Goal: Task Accomplishment & Management: Use online tool/utility

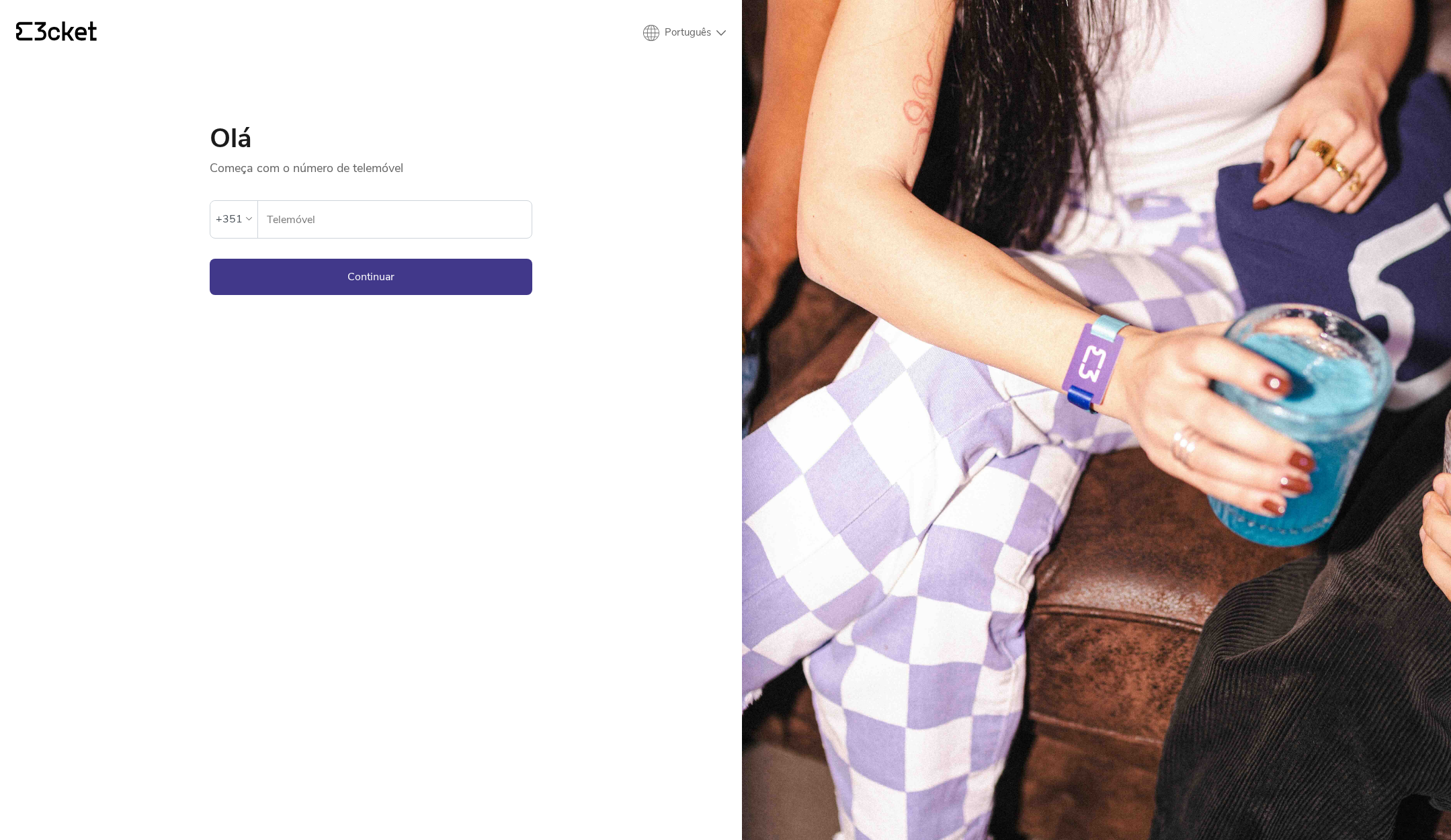
click at [403, 227] on input "Telemóvel" at bounding box center [398, 219] width 266 height 37
type input "917089500"
click at [371, 276] on button "Continuar" at bounding box center [371, 277] width 322 height 36
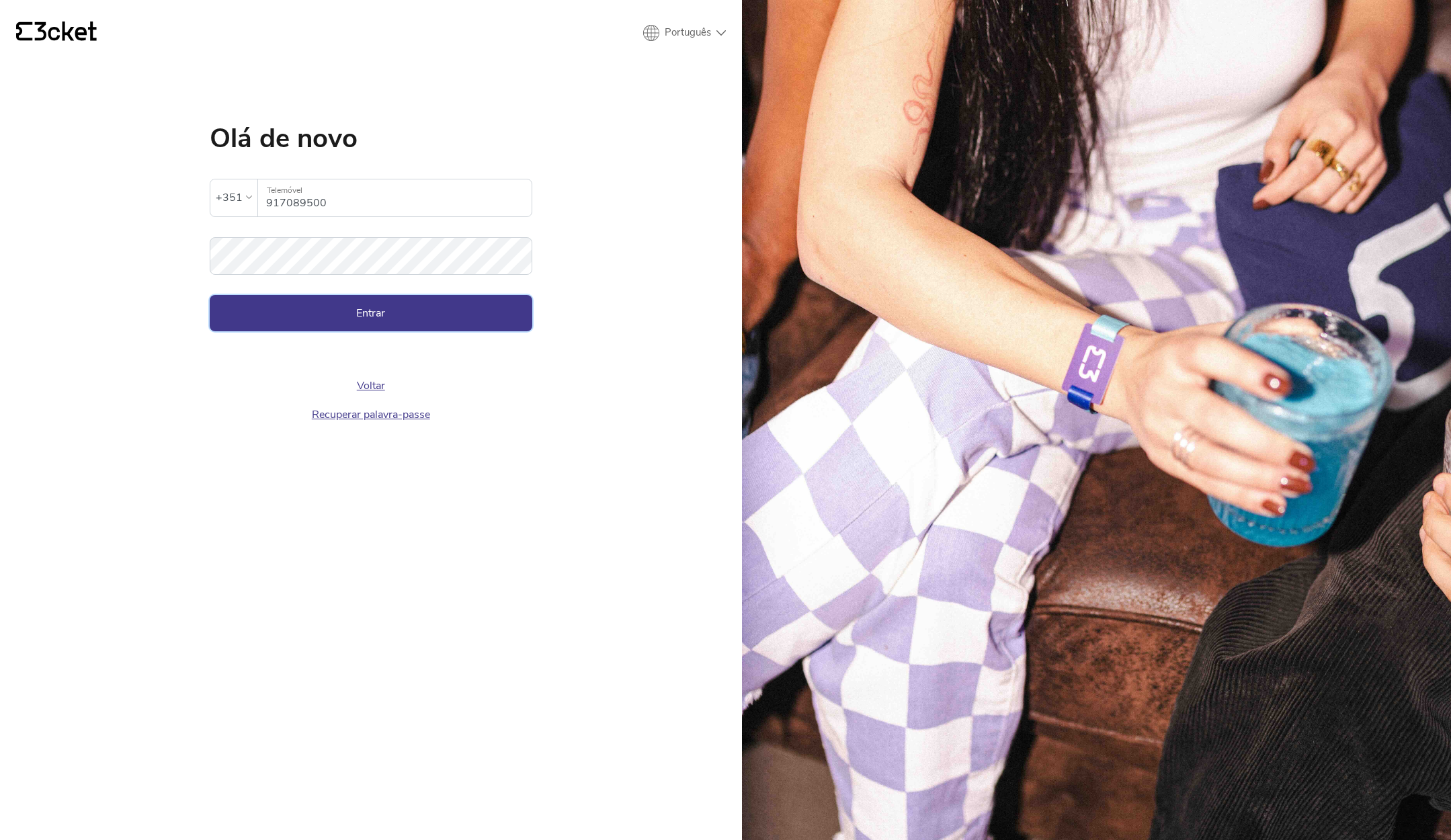
click at [355, 315] on button "Entrar" at bounding box center [371, 313] width 322 height 36
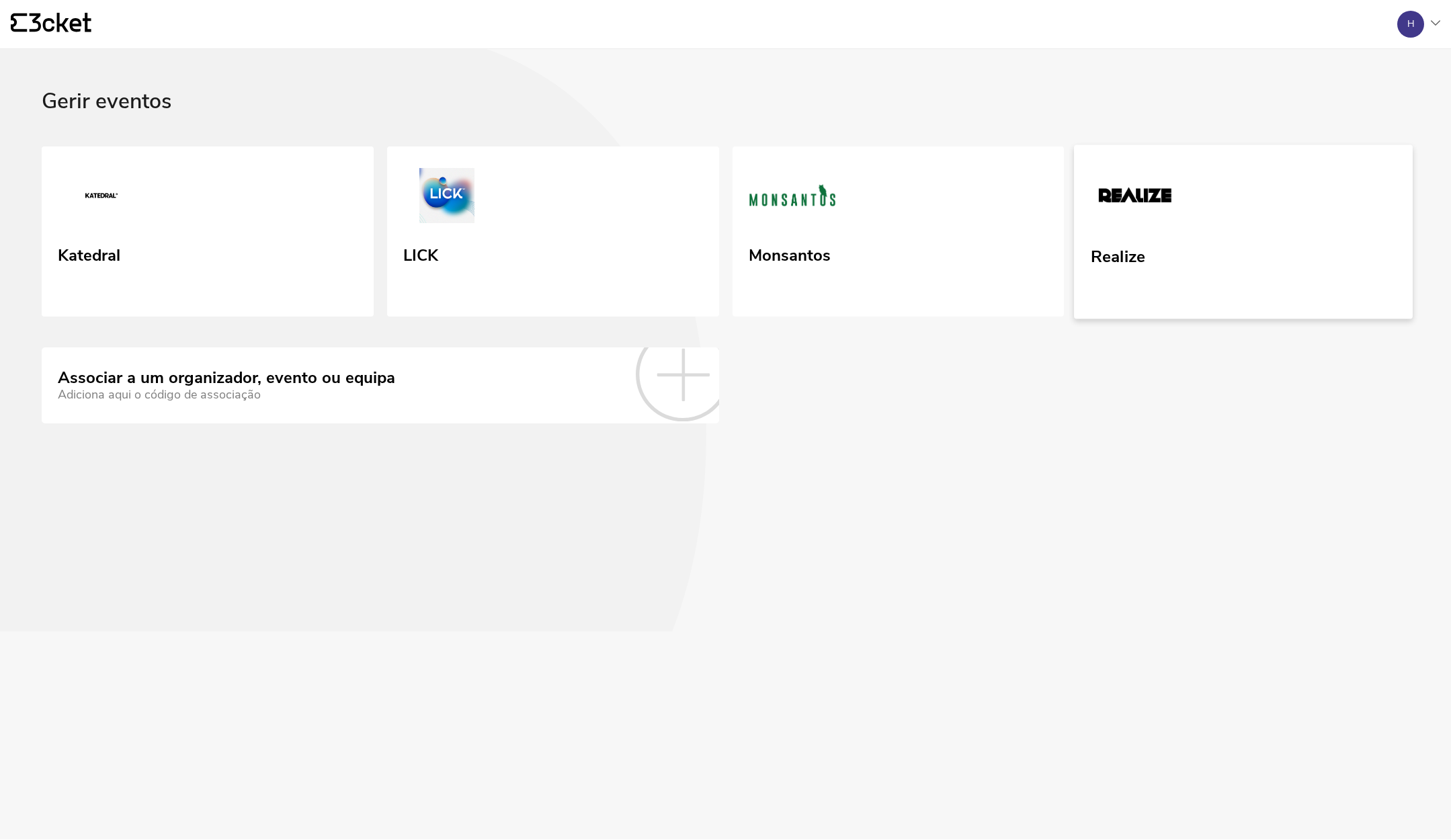
click at [1239, 228] on link "Realize" at bounding box center [1243, 232] width 338 height 174
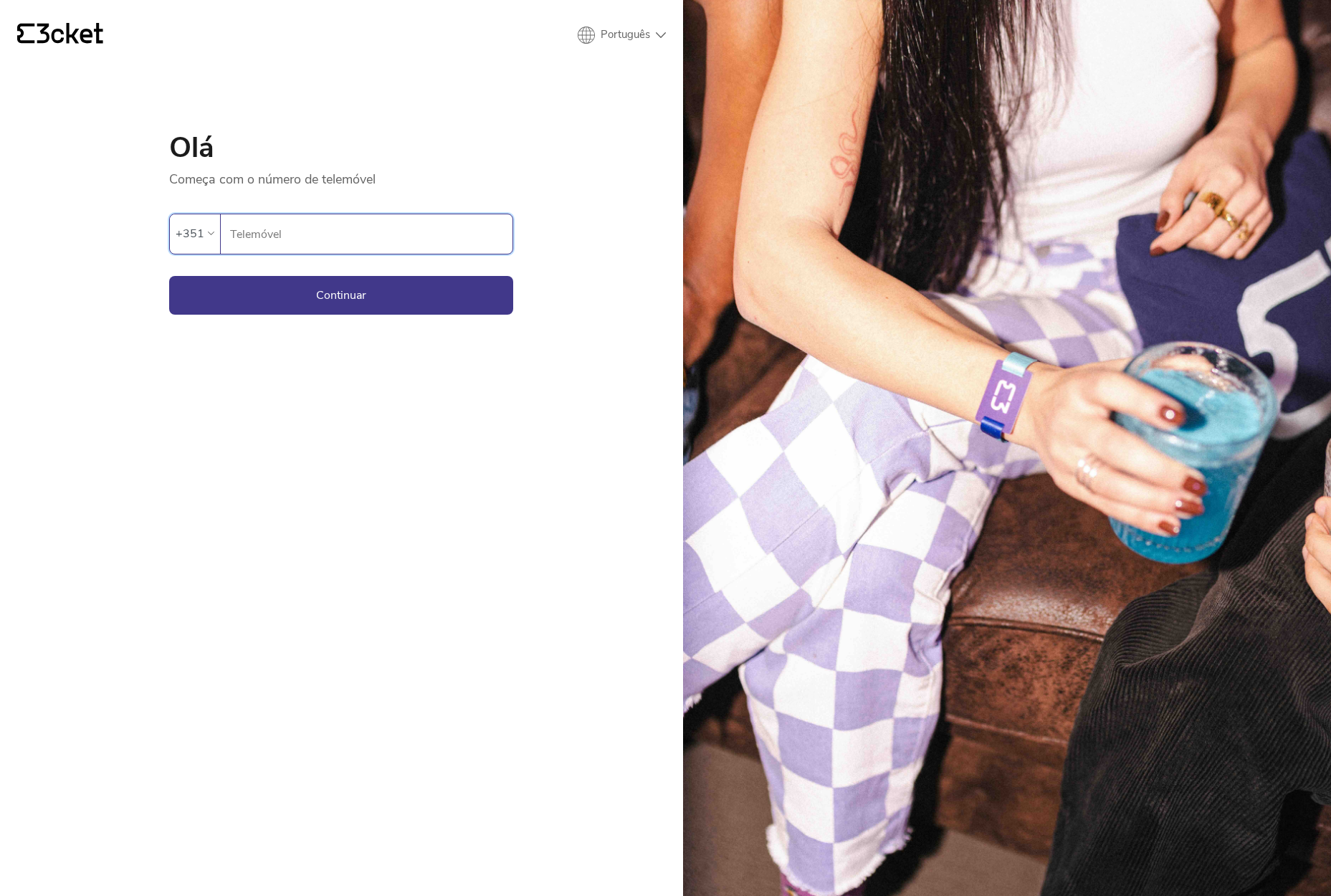
click at [300, 229] on input "Telemóvel" at bounding box center [371, 234] width 283 height 40
type input "917089500"
click at [341, 294] on button "Continuar" at bounding box center [340, 295] width 344 height 39
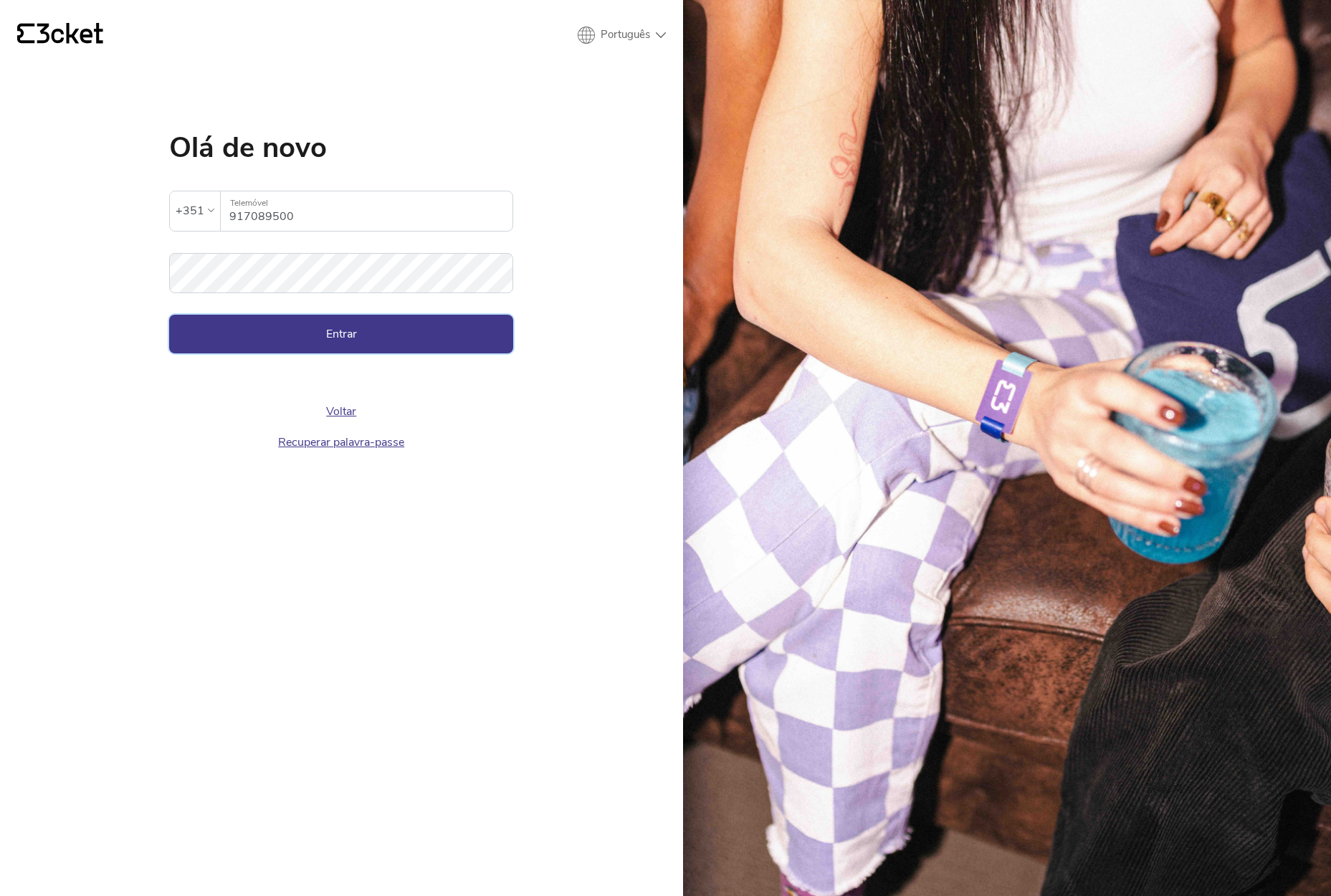
click at [347, 337] on button "Entrar" at bounding box center [340, 334] width 344 height 39
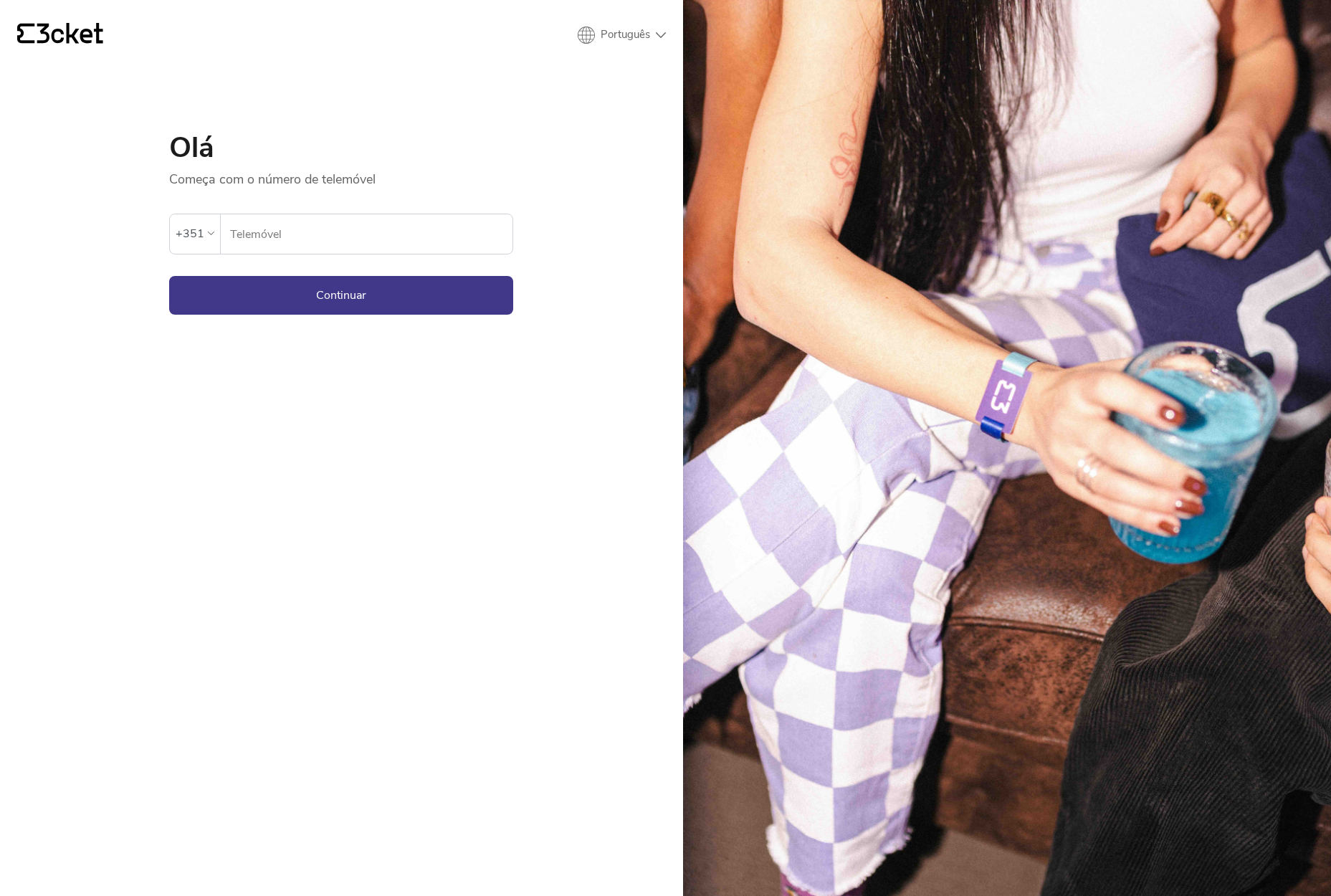
click at [363, 209] on div "Ocorreu um erro. Se o erro persistir, entrar em contato com o suporte." at bounding box center [340, 200] width 344 height 26
click at [364, 224] on input "Telemóvel" at bounding box center [371, 234] width 283 height 40
type input "917089500"
click at [341, 294] on button "Continuar" at bounding box center [340, 295] width 344 height 39
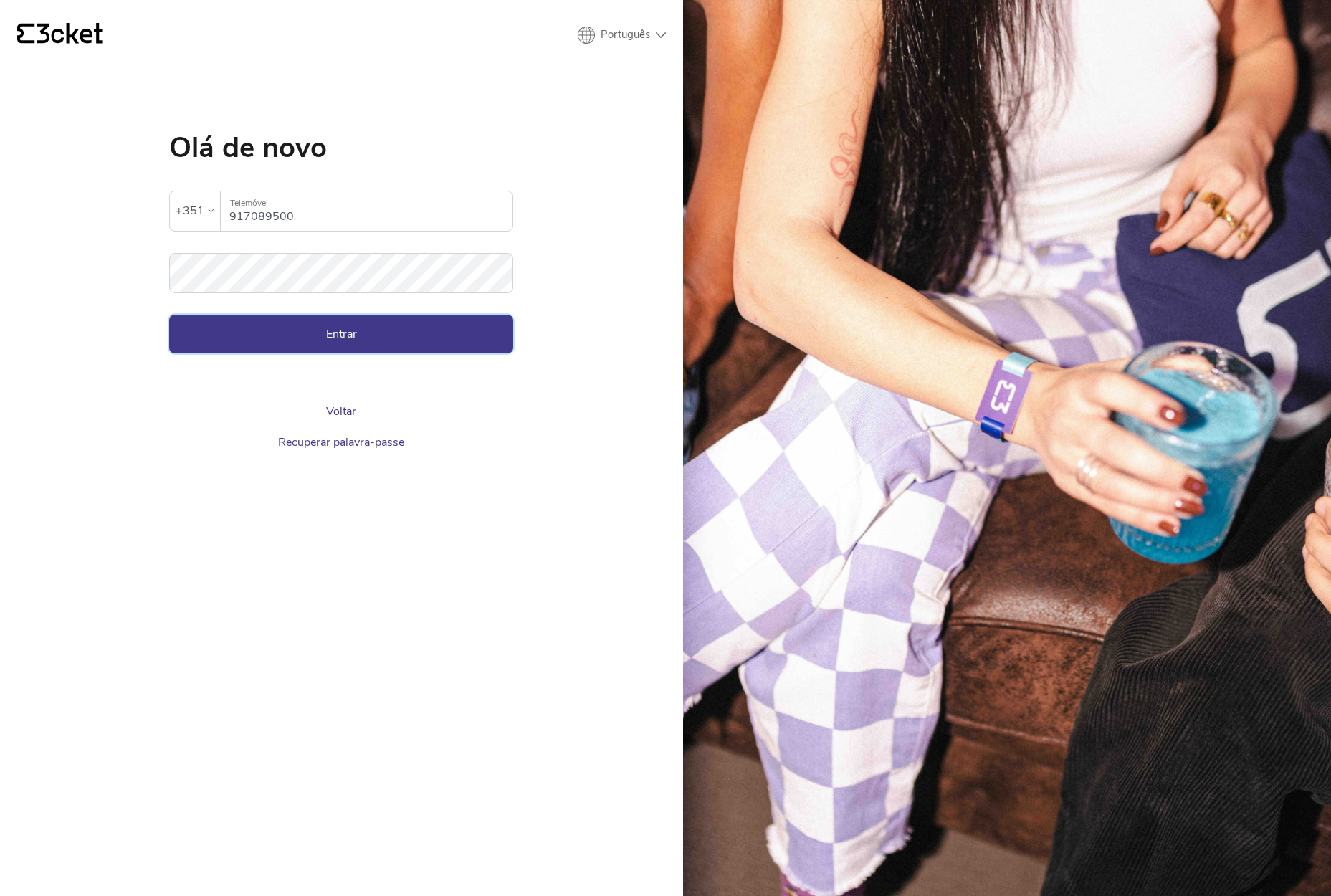
click at [398, 331] on button "Entrar" at bounding box center [340, 334] width 344 height 39
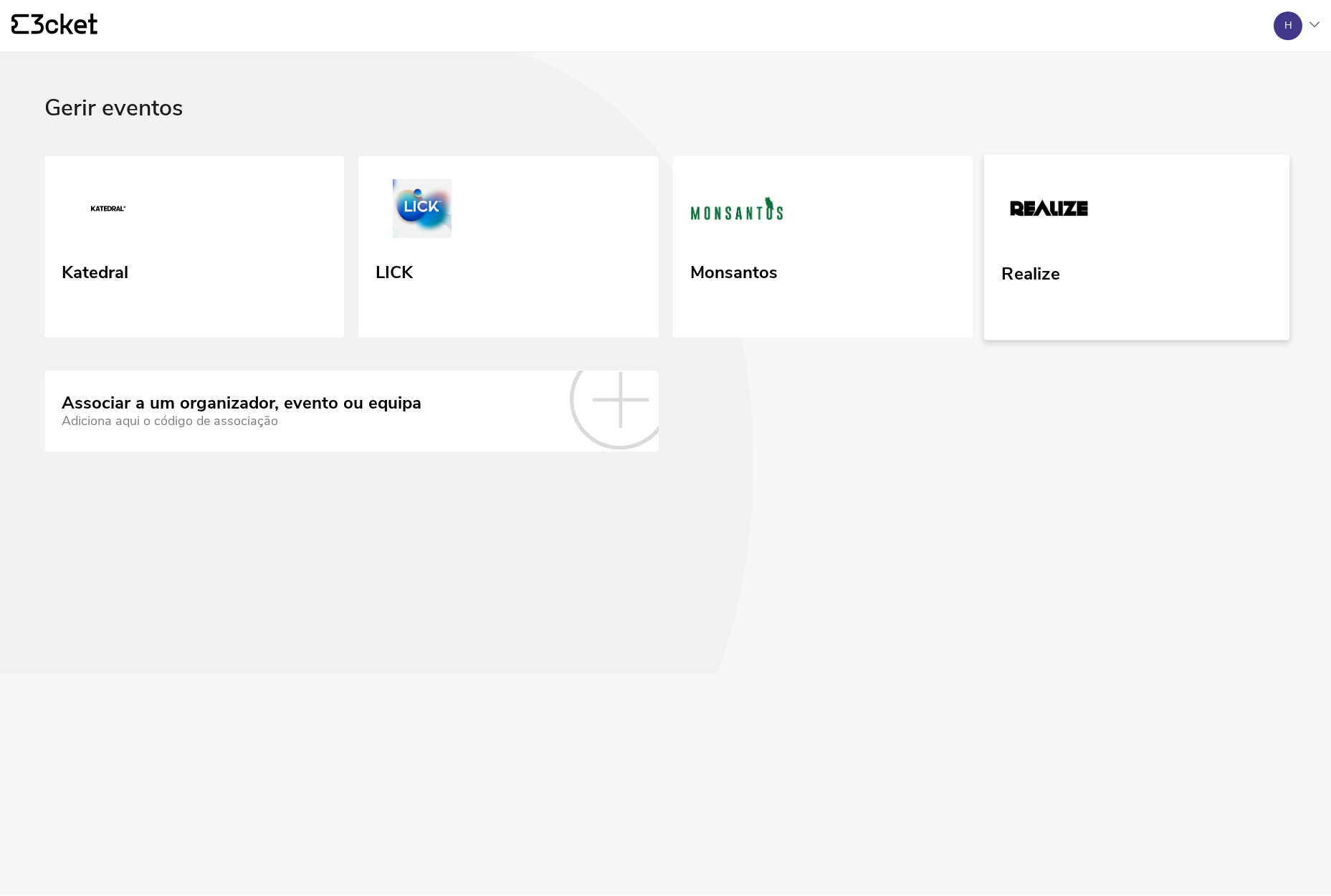
click at [1140, 253] on link "Realize" at bounding box center [1136, 247] width 306 height 186
